Goal: Information Seeking & Learning: Compare options

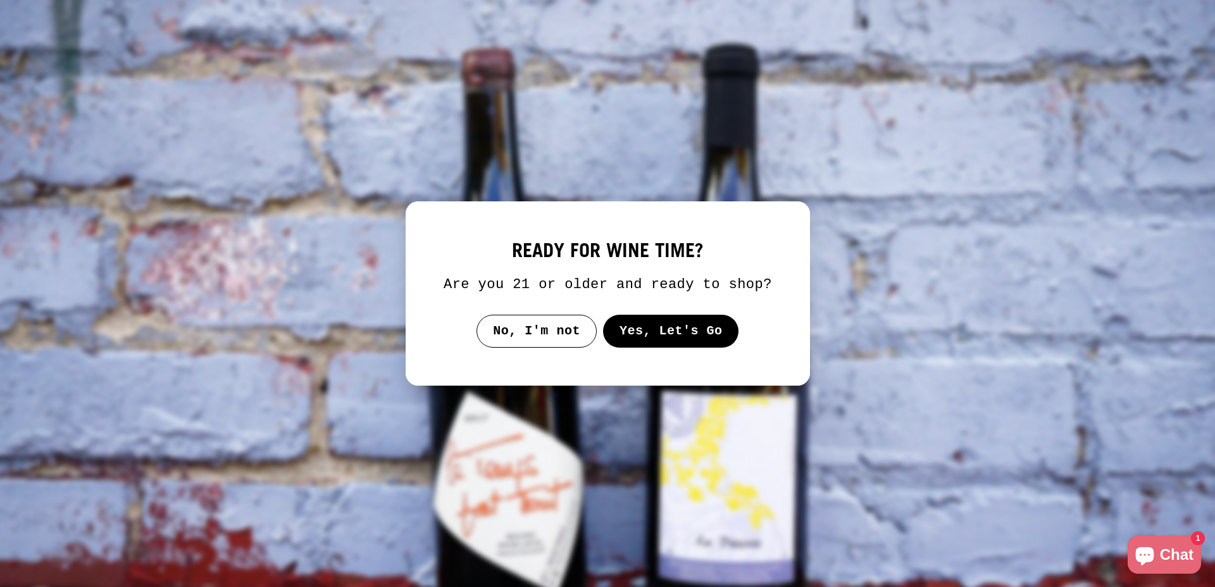
click at [642, 332] on button "Yes, Let's Go" at bounding box center [671, 331] width 136 height 33
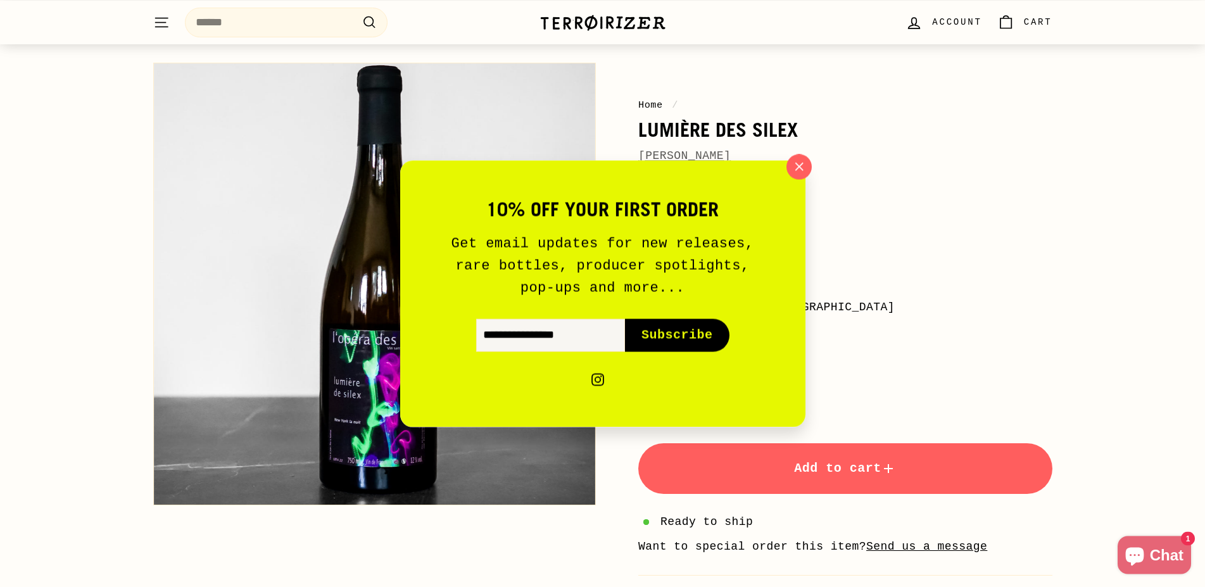
scroll to position [129, 0]
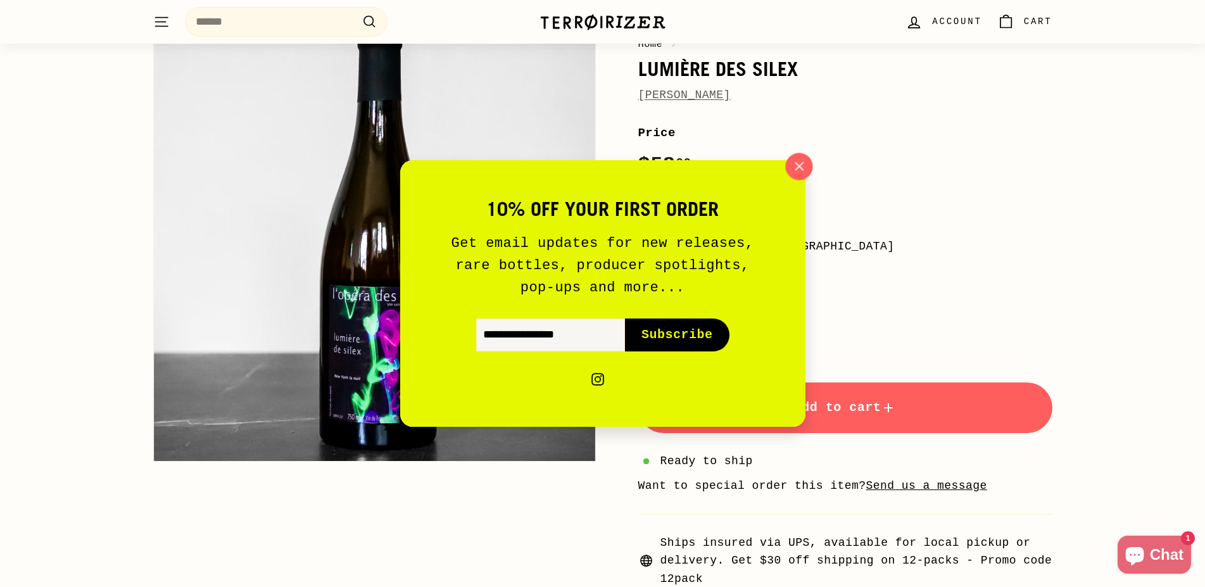
click at [793, 169] on icon "button" at bounding box center [798, 166] width 19 height 19
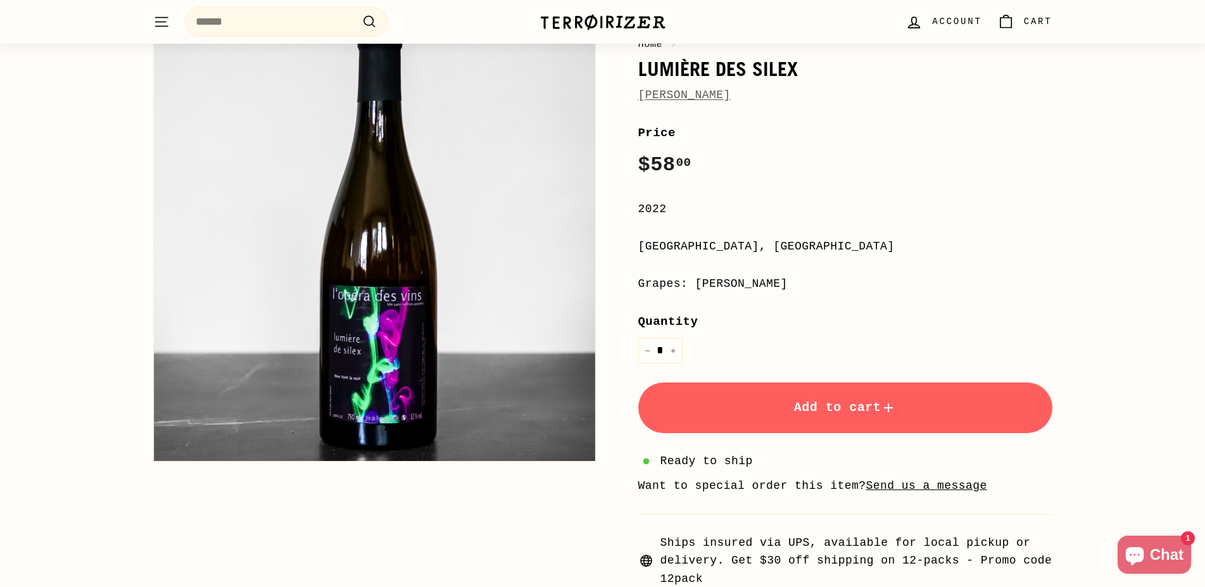
click at [404, 348] on button "Zoom" at bounding box center [374, 240] width 441 height 441
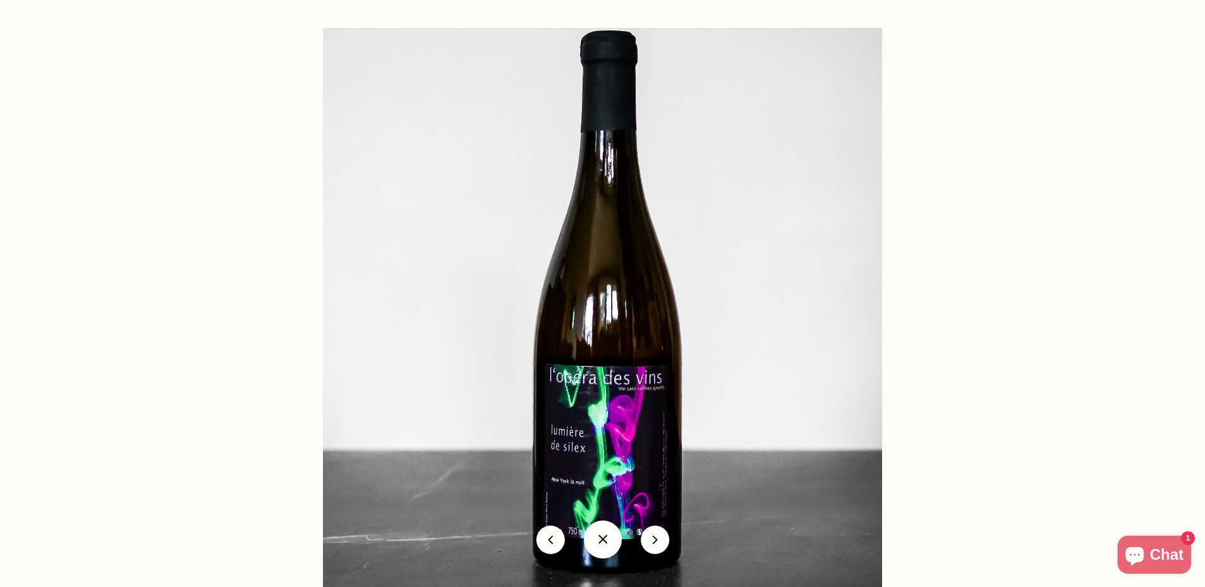
click at [988, 299] on div at bounding box center [925, 321] width 1205 height 587
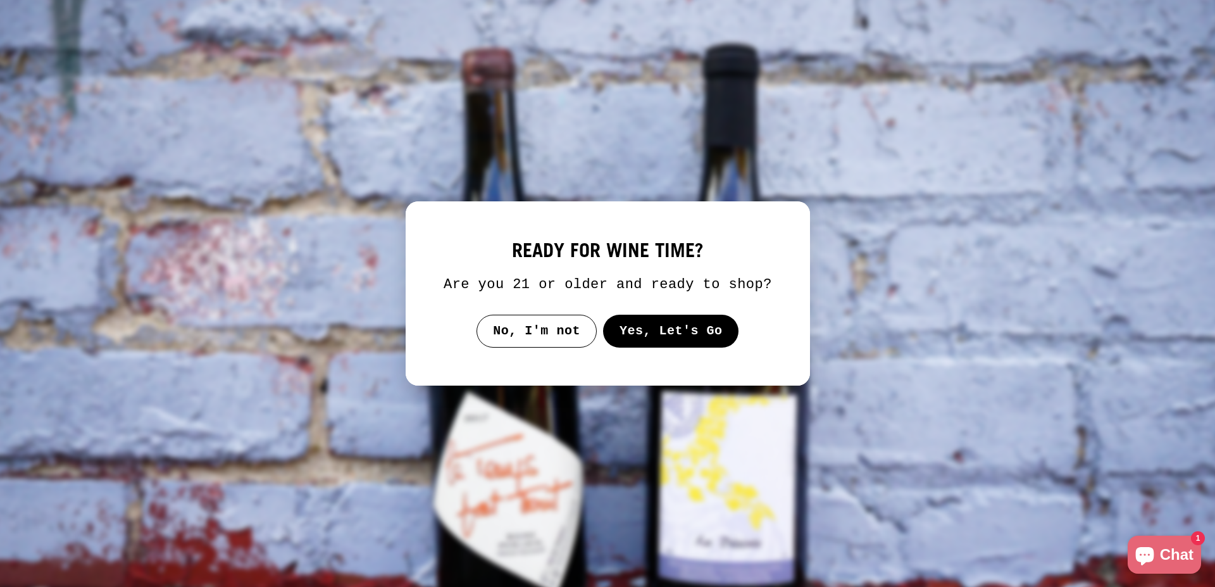
click at [660, 330] on button "Yes, Let's Go" at bounding box center [671, 331] width 136 height 33
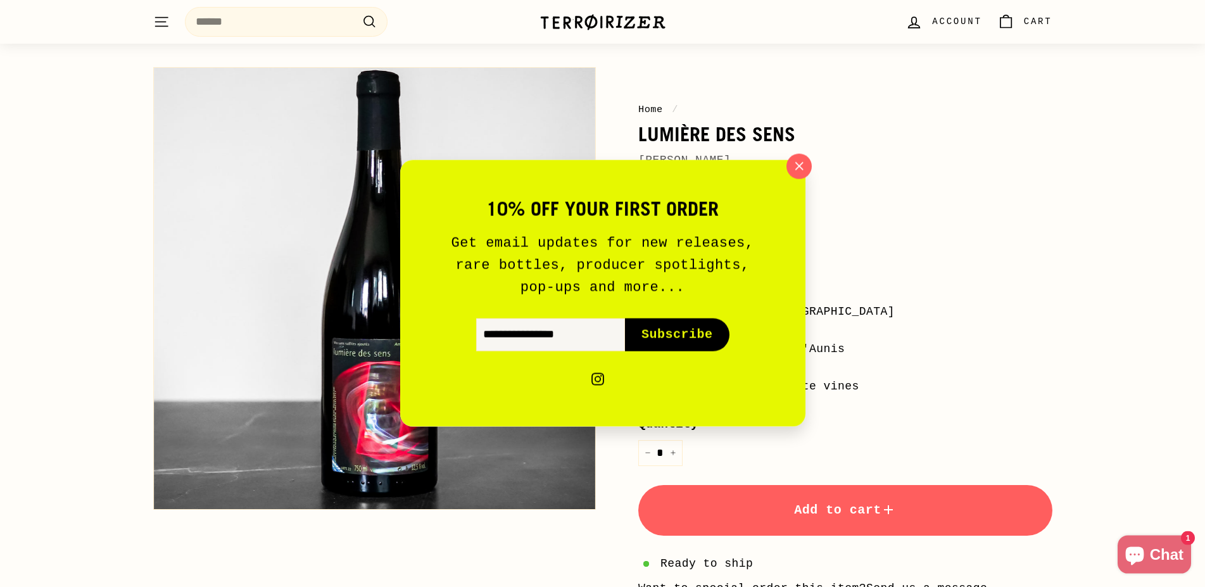
scroll to position [65, 0]
click at [793, 171] on icon "button" at bounding box center [798, 166] width 19 height 19
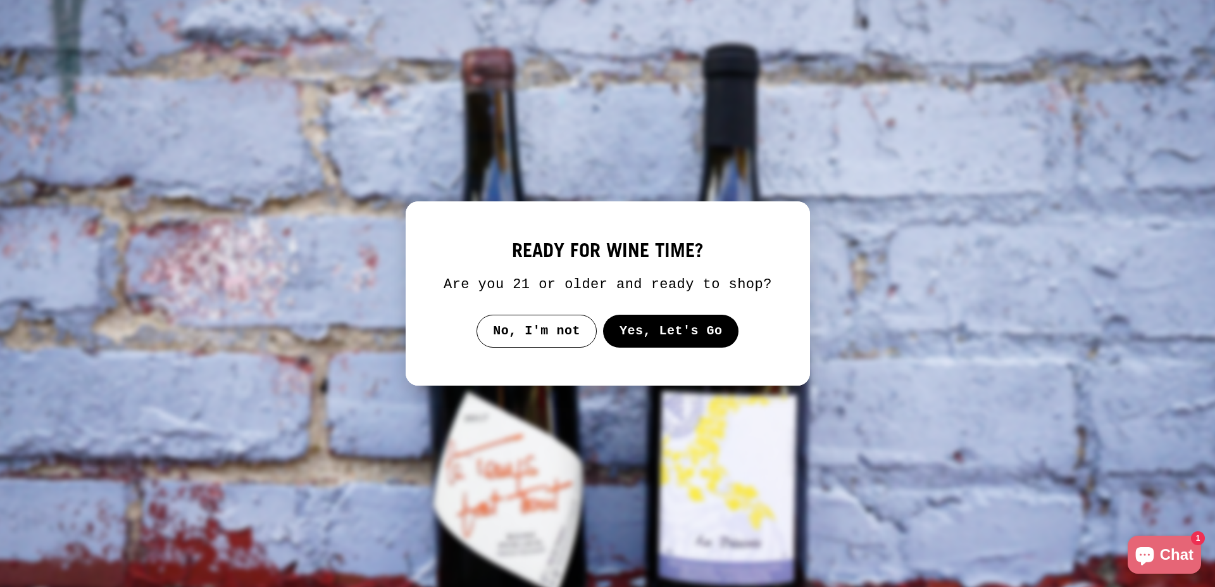
click at [644, 337] on button "Yes, Let's Go" at bounding box center [671, 331] width 136 height 33
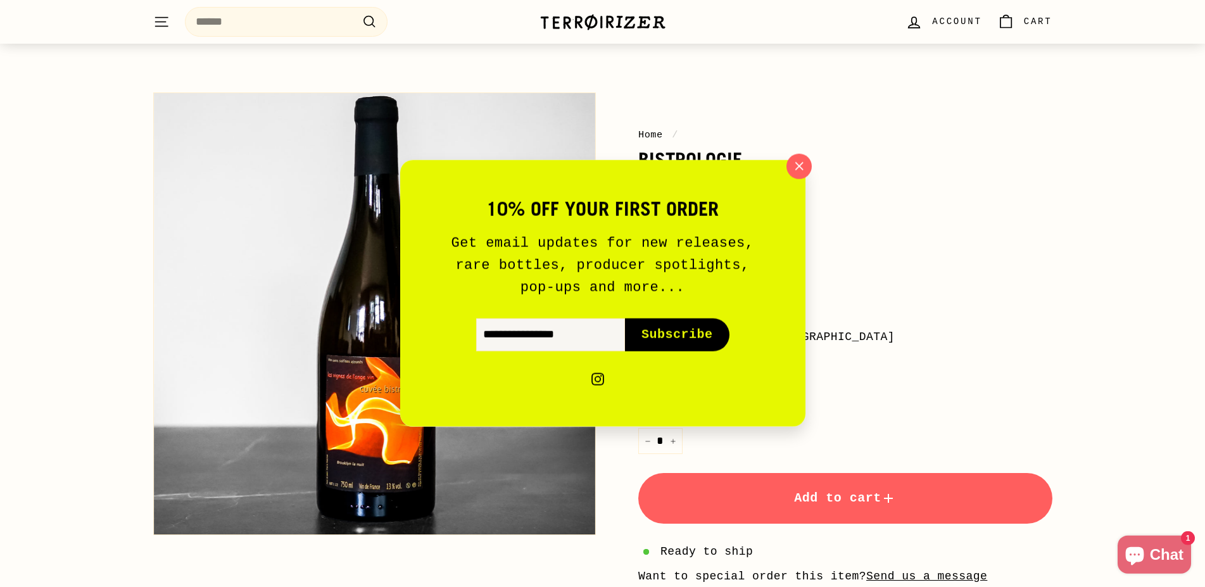
scroll to position [65, 0]
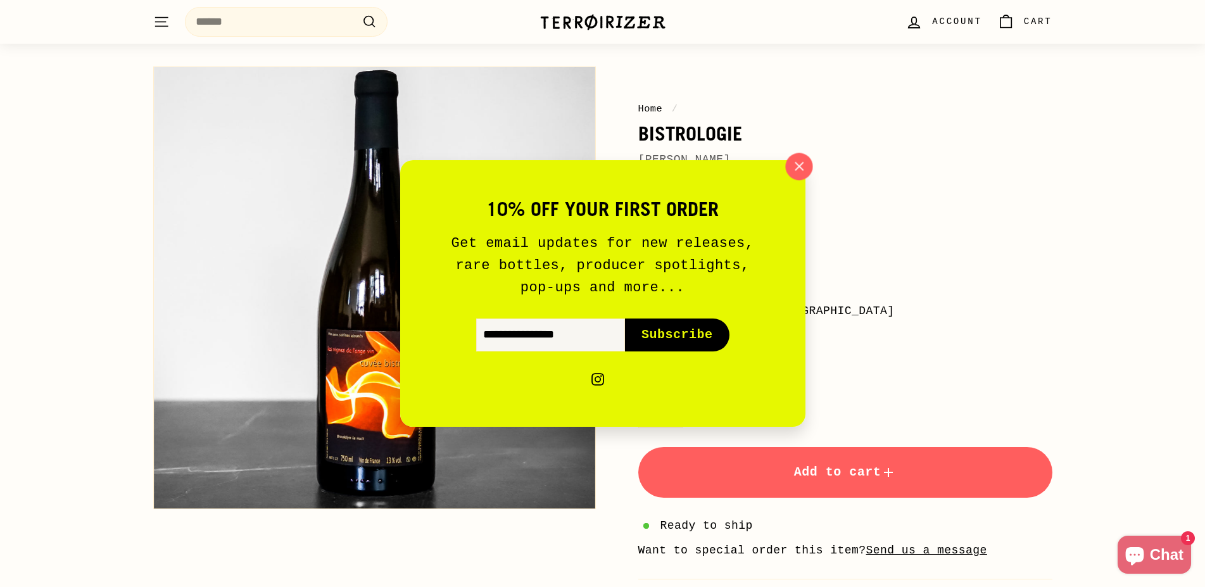
click at [799, 163] on icon "button" at bounding box center [798, 166] width 19 height 19
